Goal: Check status: Check status

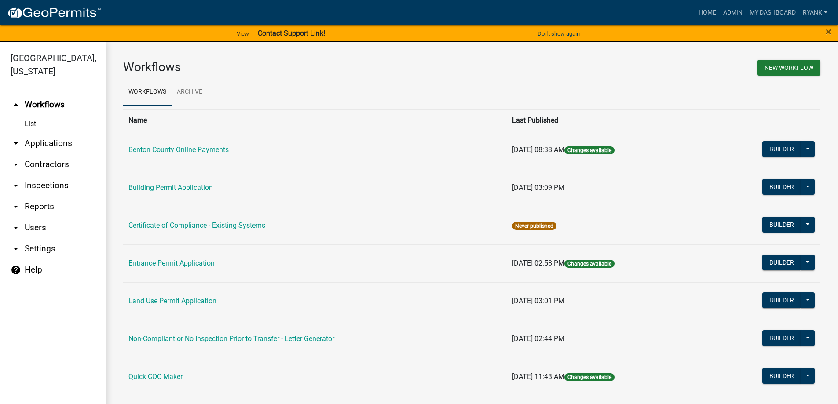
click at [41, 142] on link "arrow_drop_down Applications" at bounding box center [53, 143] width 106 height 21
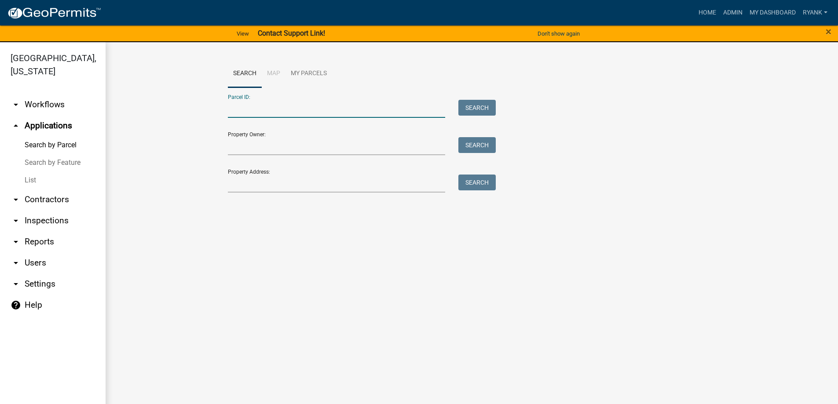
click at [270, 107] on input "Parcel ID:" at bounding box center [337, 109] width 218 height 18
click at [469, 109] on button "Search" at bounding box center [476, 108] width 37 height 16
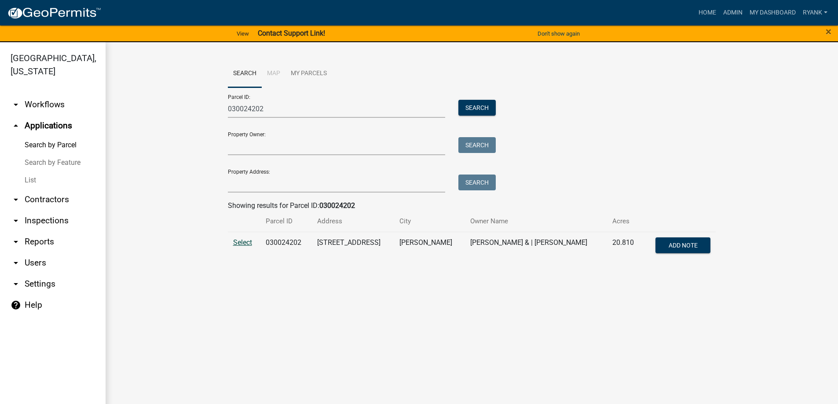
click at [239, 240] on span "Select" at bounding box center [242, 242] width 19 height 8
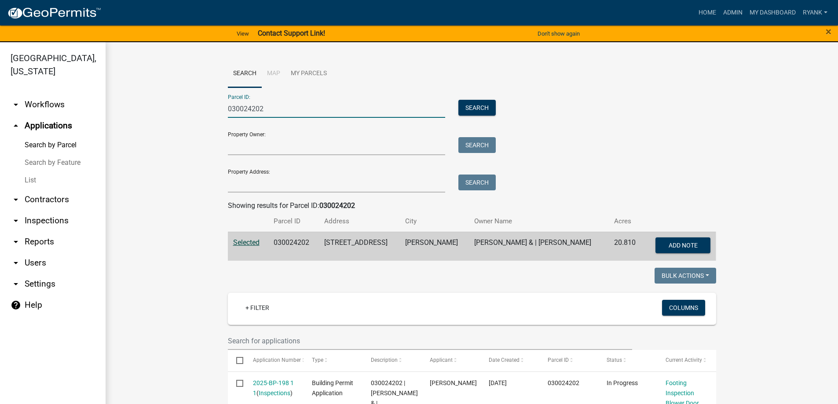
drag, startPoint x: 314, startPoint y: 111, endPoint x: 77, endPoint y: 110, distance: 237.0
click at [77, 110] on div "Benton County, Minnesota arrow_drop_down Workflows List arrow_drop_up Applicati…" at bounding box center [419, 228] width 838 height 372
click at [471, 109] on button "Search" at bounding box center [476, 108] width 37 height 16
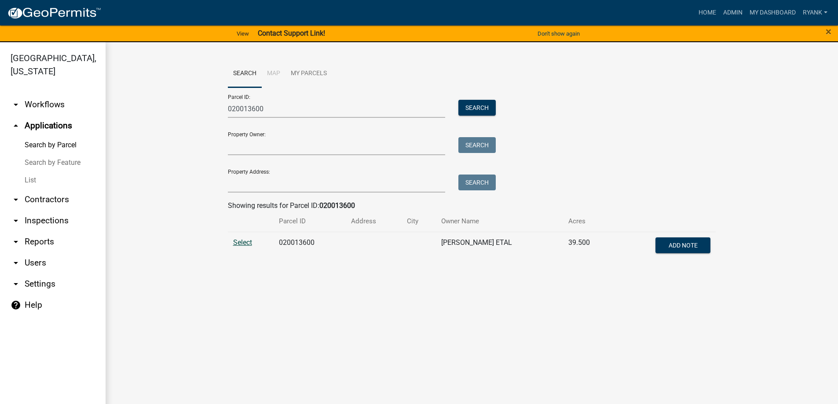
click at [234, 238] on span "Select" at bounding box center [242, 242] width 19 height 8
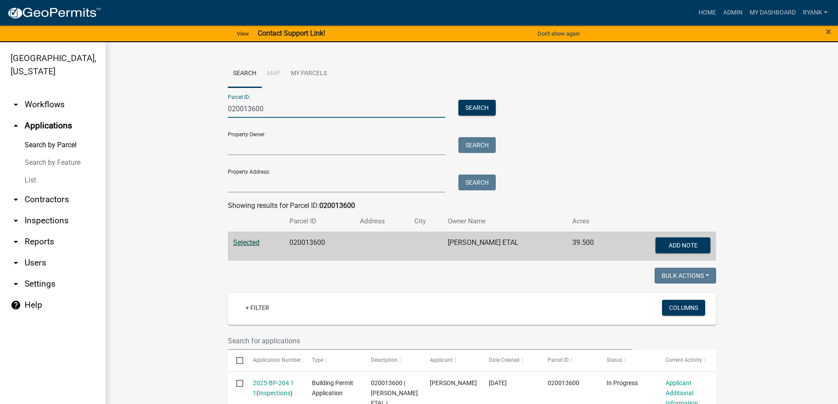
drag, startPoint x: 281, startPoint y: 109, endPoint x: 162, endPoint y: 108, distance: 118.7
click at [162, 108] on wm-workflow-application-search-view "Search Map My Parcels Parcel ID: 020013600 Search Property Owner: Search Proper…" at bounding box center [471, 344] width 697 height 568
type input "080022400"
click at [478, 109] on button "Search" at bounding box center [476, 108] width 37 height 16
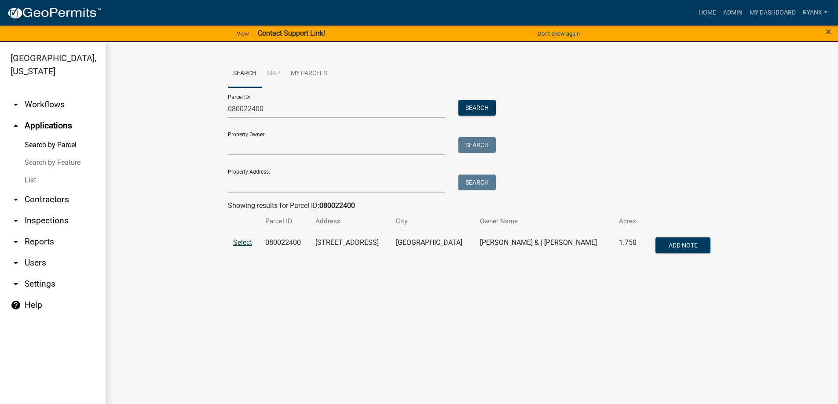
click at [242, 240] on span "Select" at bounding box center [242, 242] width 19 height 8
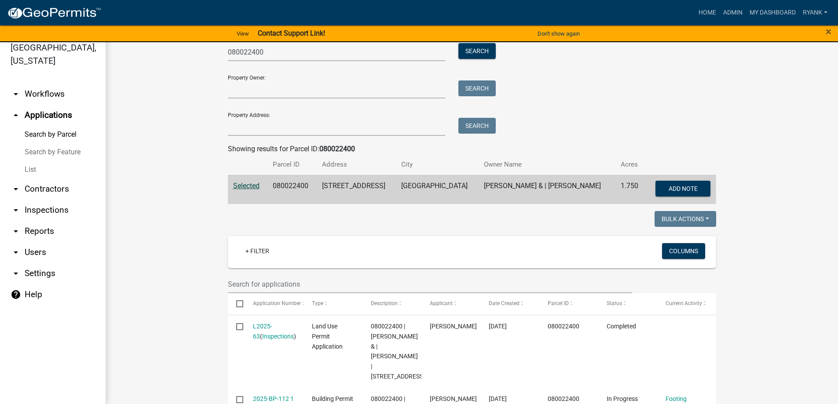
scroll to position [33, 0]
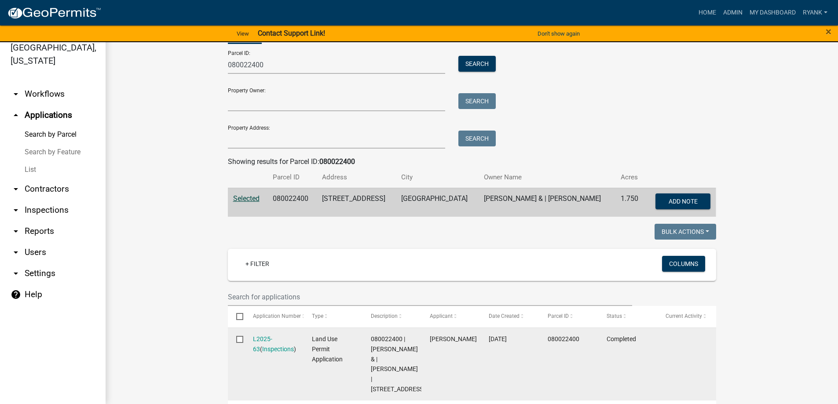
drag, startPoint x: 276, startPoint y: 338, endPoint x: 287, endPoint y: 335, distance: 11.4
click at [287, 336] on div "L2025-63 ( Inspections )" at bounding box center [274, 344] width 42 height 20
click at [263, 335] on link "L2025-63" at bounding box center [262, 343] width 19 height 17
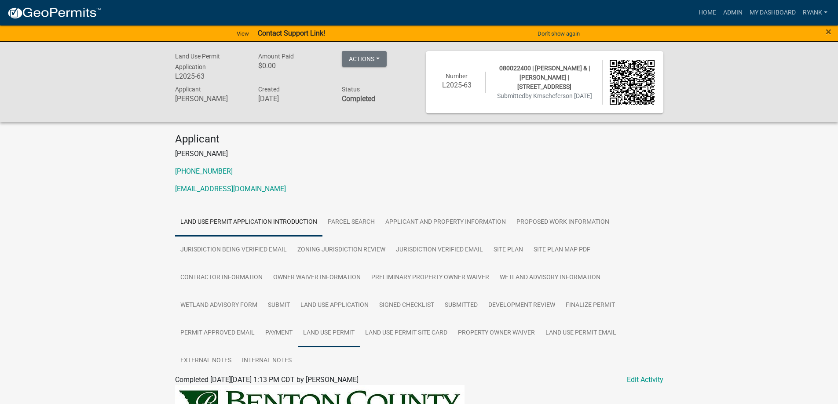
click at [332, 334] on link "Land Use Permit" at bounding box center [329, 333] width 62 height 28
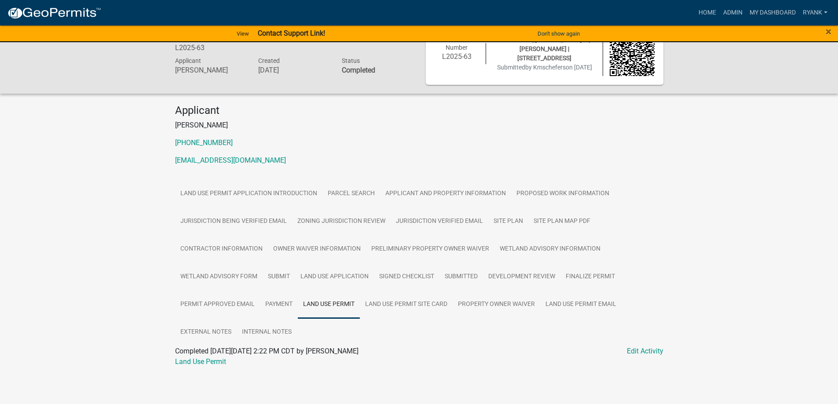
scroll to position [30, 0]
click at [218, 363] on link "Land Use Permit" at bounding box center [200, 361] width 51 height 8
click at [737, 15] on link "Admin" at bounding box center [732, 12] width 26 height 17
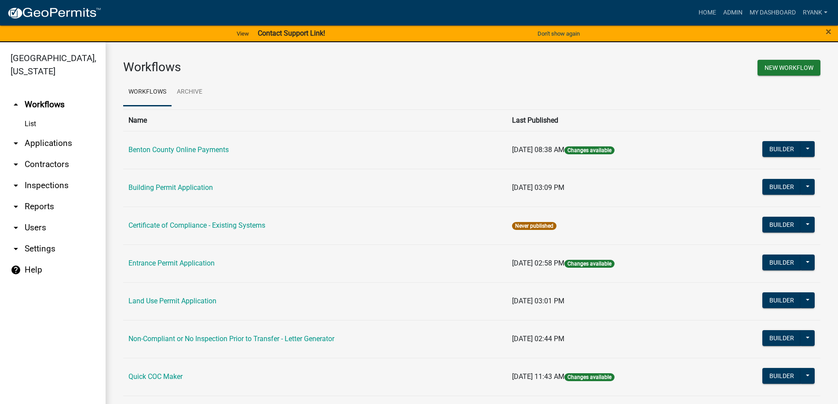
click at [62, 142] on link "arrow_drop_down Applications" at bounding box center [53, 143] width 106 height 21
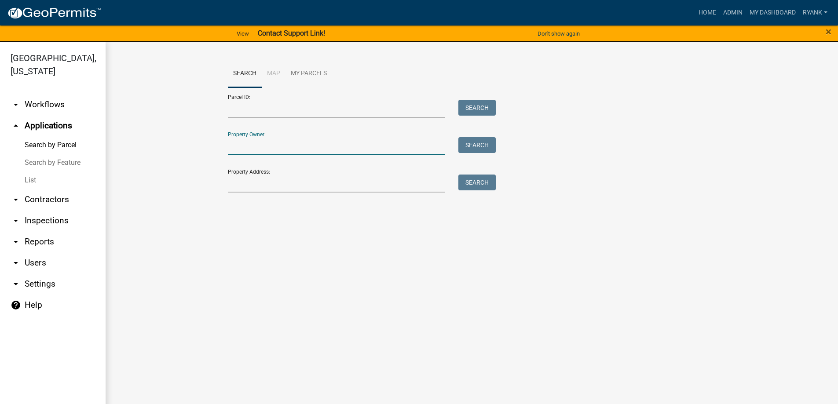
click at [252, 149] on input "Property Owner:" at bounding box center [337, 146] width 218 height 18
type input "Benoit Holdings"
click at [475, 146] on button "Search" at bounding box center [476, 145] width 37 height 16
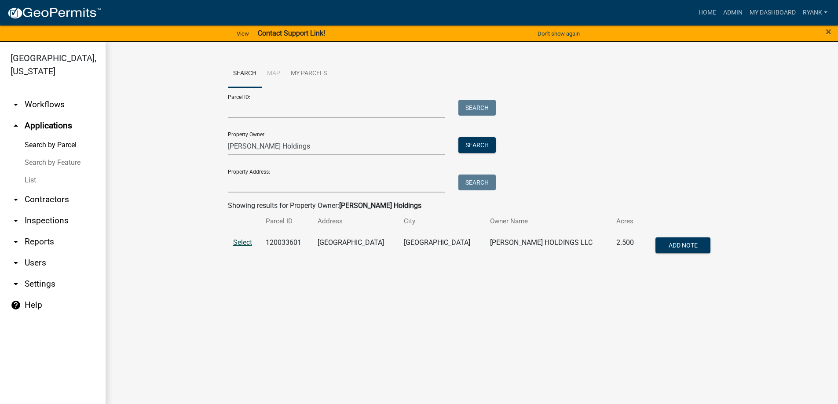
click at [243, 238] on span "Select" at bounding box center [242, 242] width 19 height 8
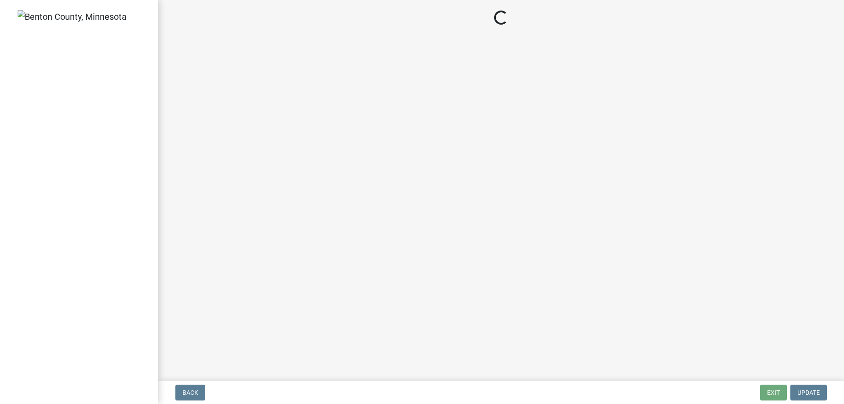
select select "3: 3"
